Goal: Subscribe to service/newsletter

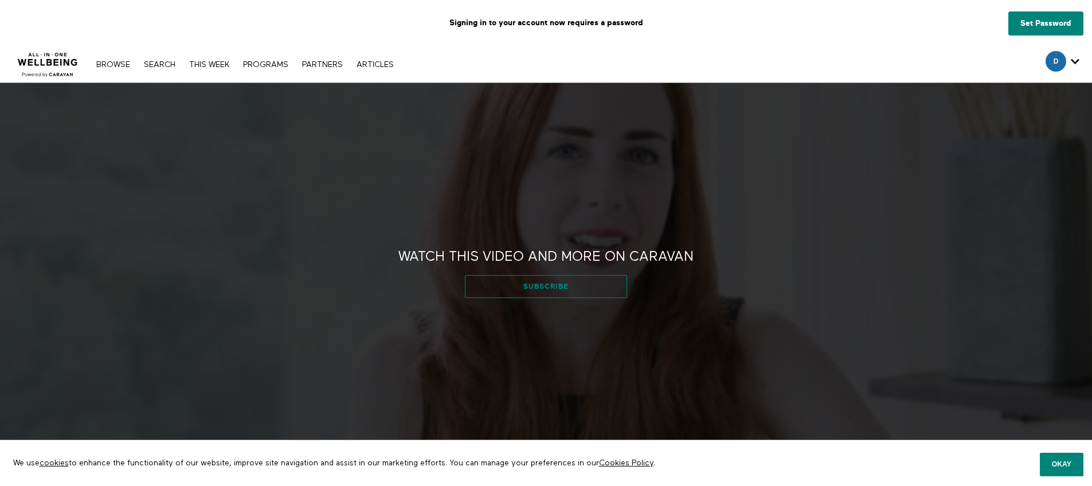
click at [574, 285] on link "Subscribe" at bounding box center [546, 286] width 162 height 23
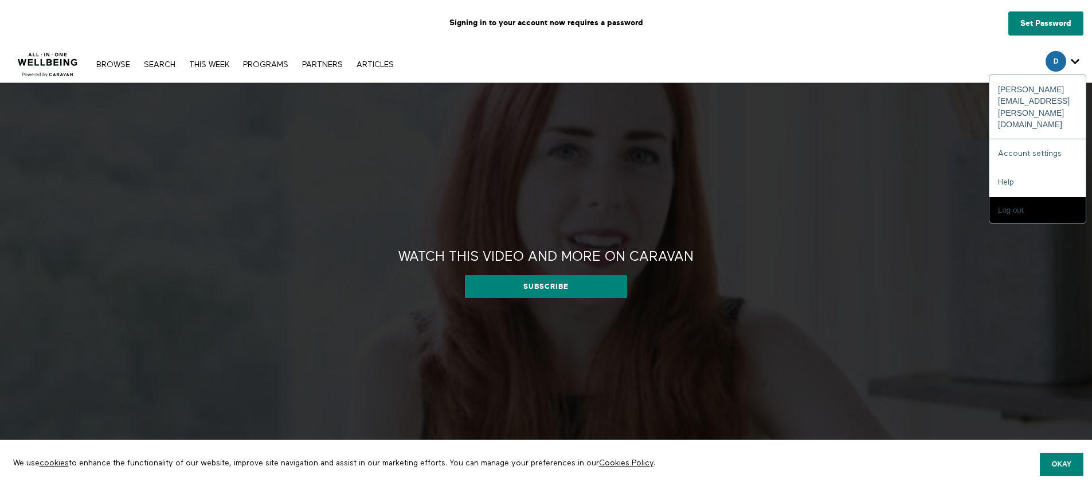
click at [1051, 58] on span "Secondary" at bounding box center [1055, 61] width 21 height 21
click at [1039, 88] on div "[PERSON_NAME][EMAIL_ADDRESS][PERSON_NAME][DOMAIN_NAME]" at bounding box center [1037, 107] width 96 height 64
